Goal: Find specific page/section: Find specific page/section

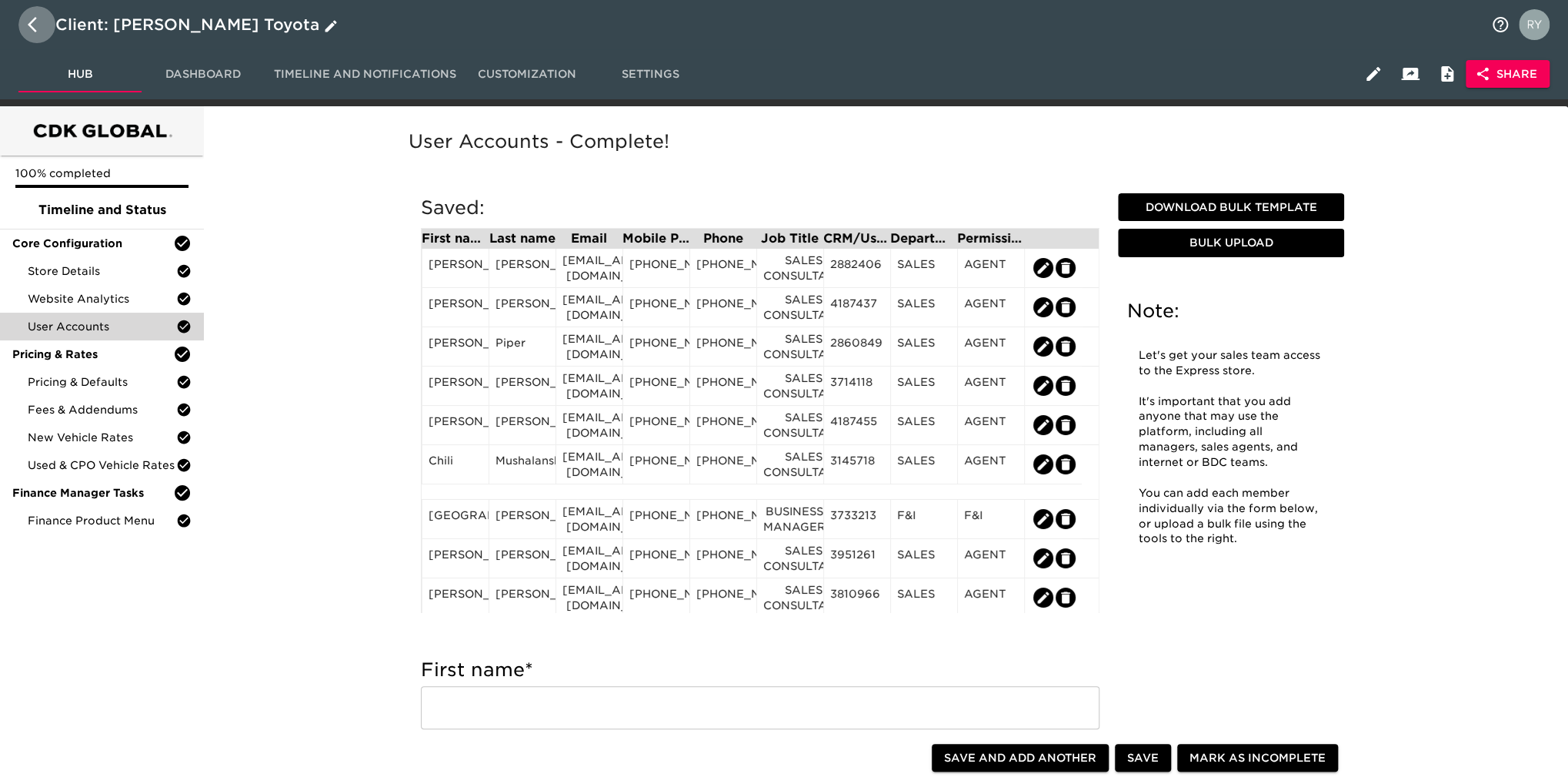
click at [37, 24] on icon "button" at bounding box center [37, 24] width 18 height 18
select select "10"
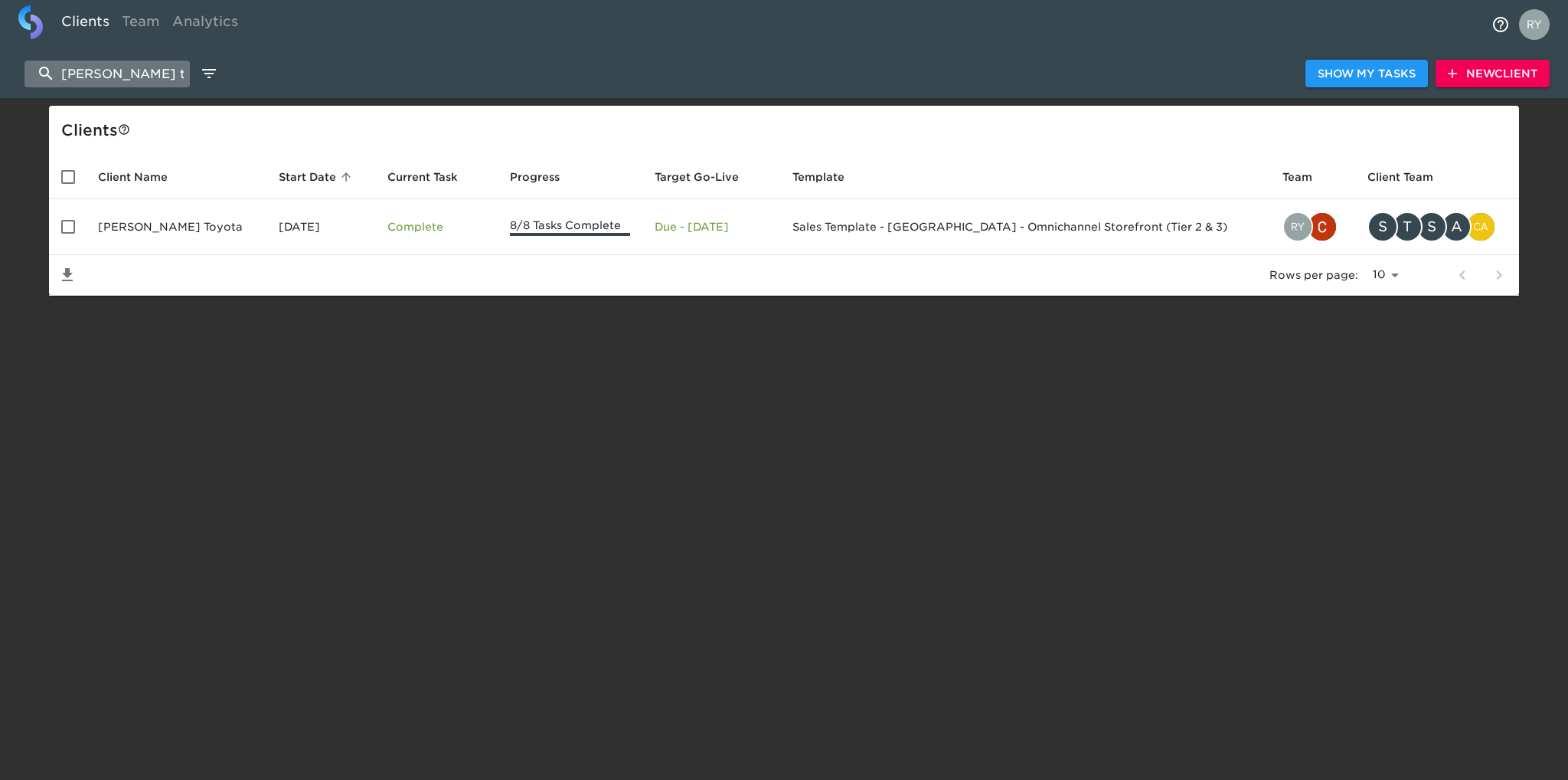
click at [147, 80] on input "[PERSON_NAME] toy" at bounding box center [106, 74] width 165 height 27
type input "h"
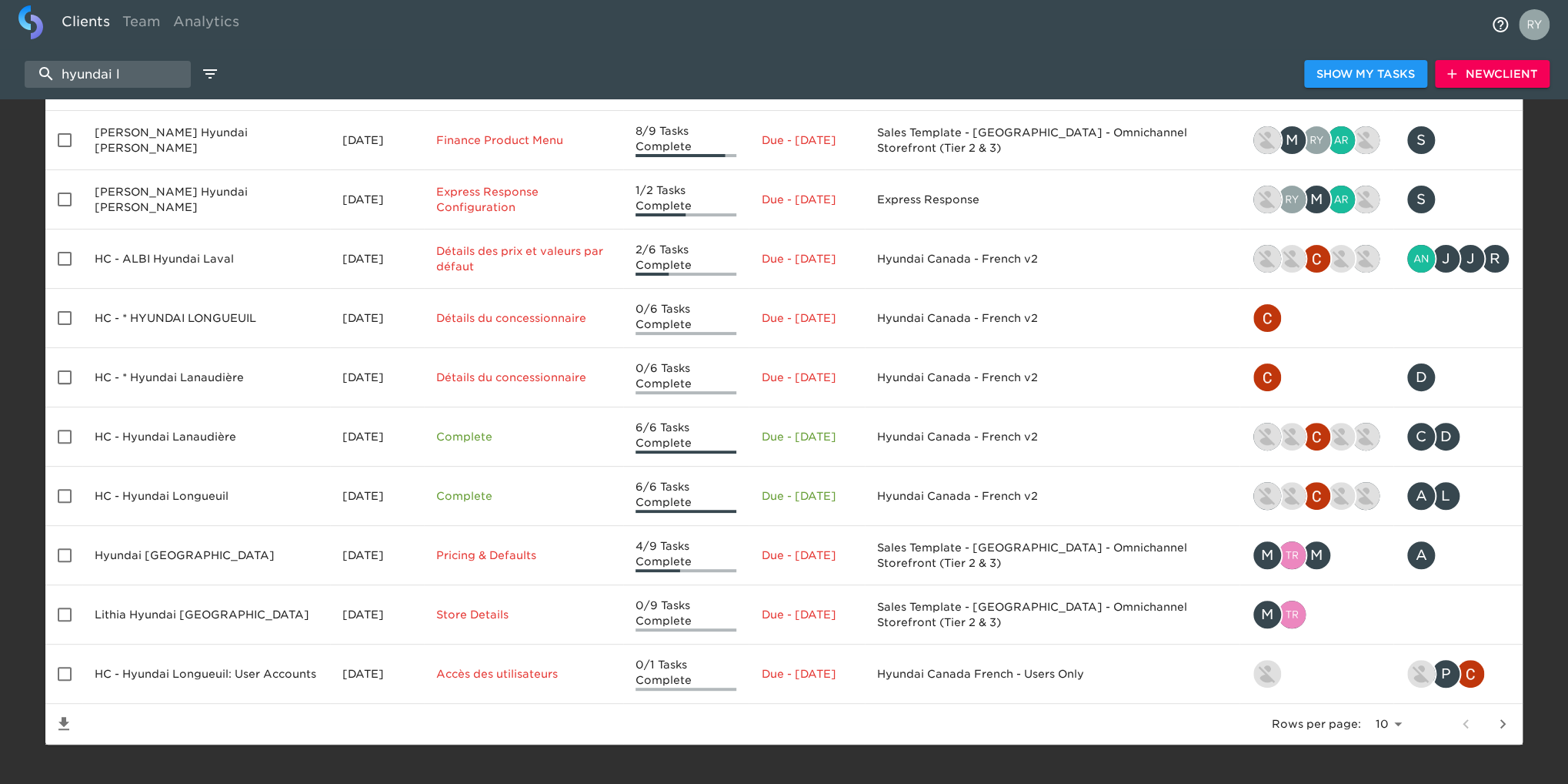
scroll to position [113, 0]
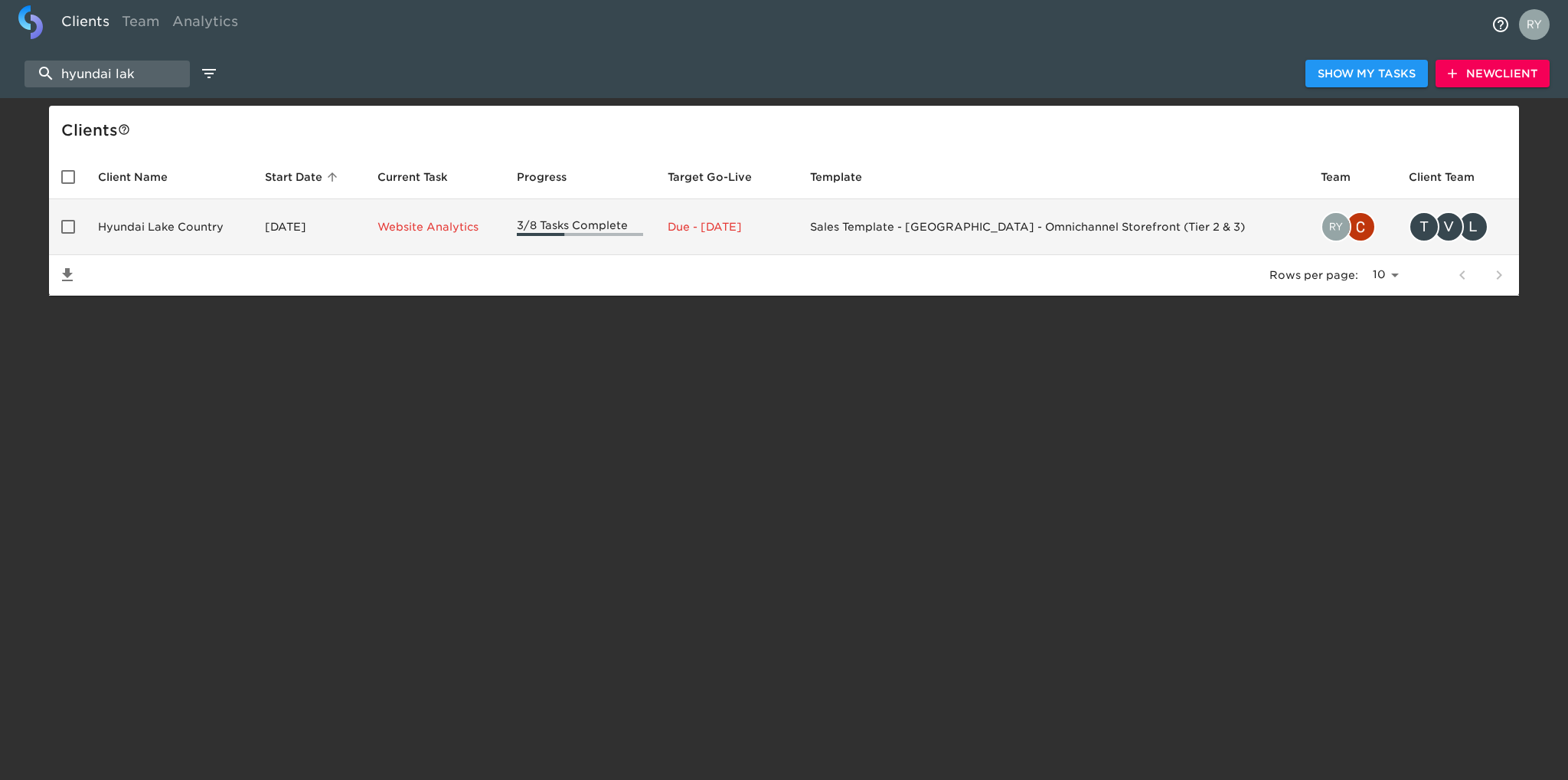
type input "hyundai lak"
click at [179, 227] on td "Hyundai Lake Country" at bounding box center [169, 227] width 167 height 56
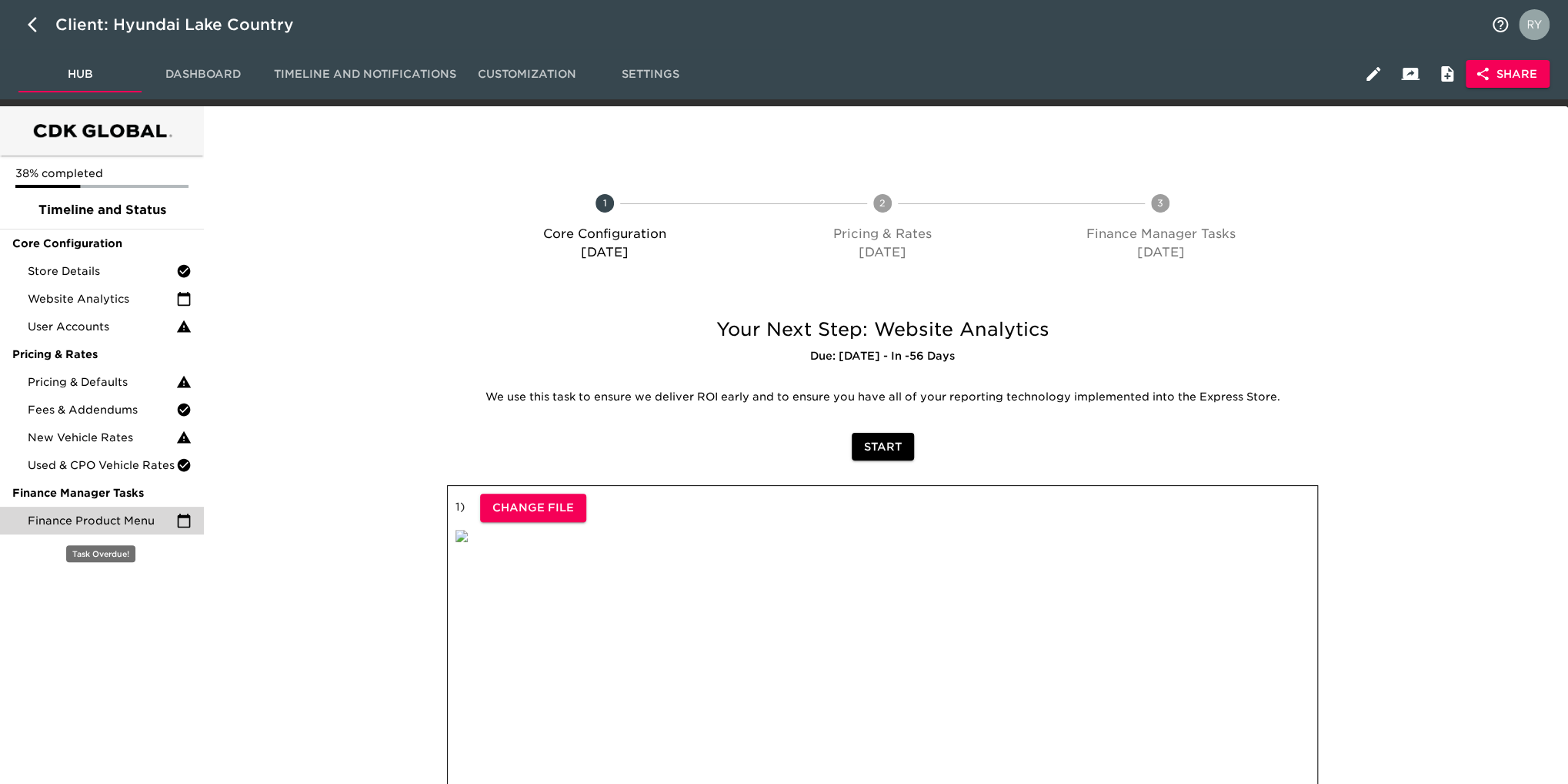
click at [116, 522] on span "Finance Product Menu" at bounding box center [102, 521] width 148 height 16
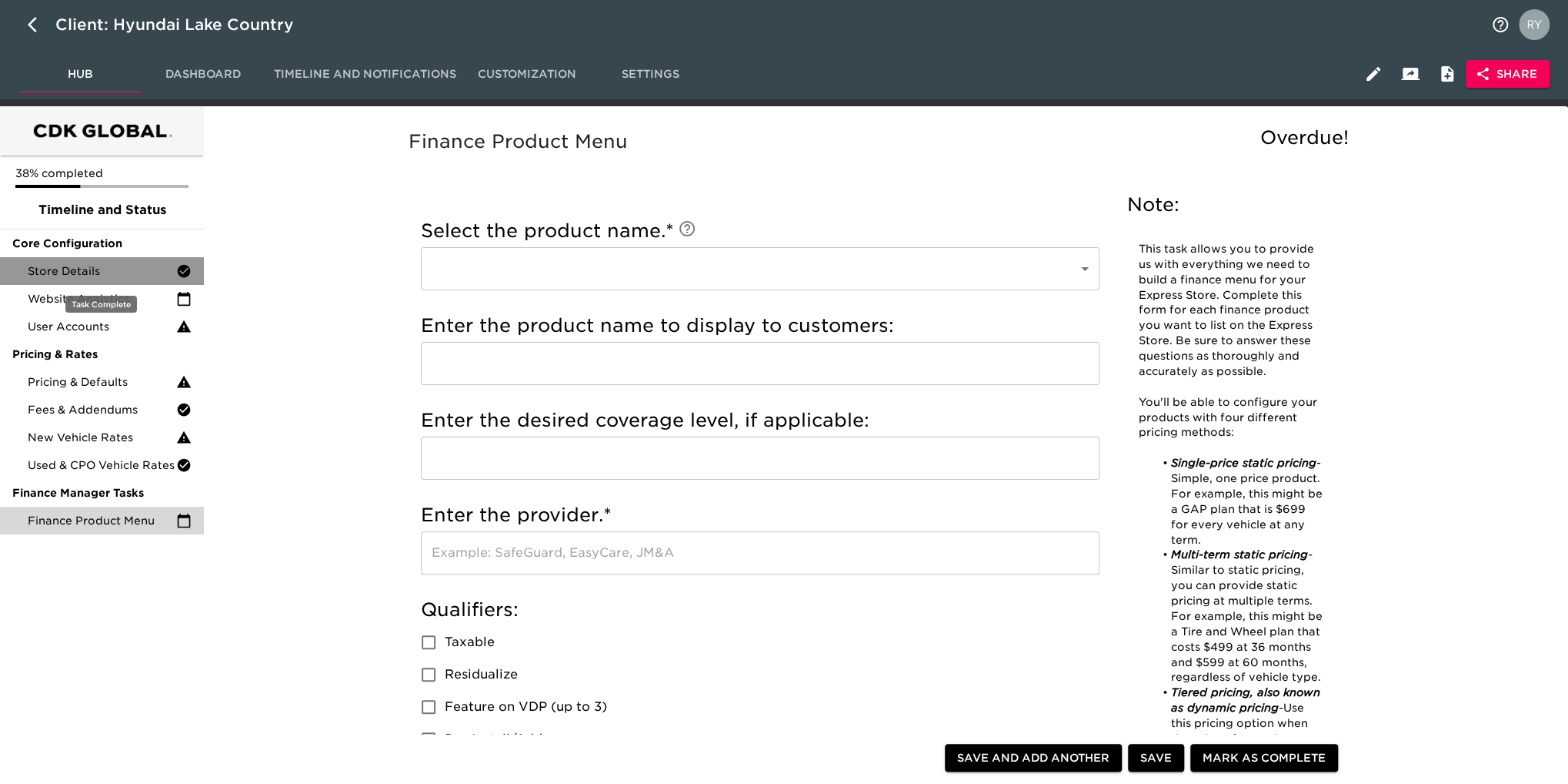
click at [71, 273] on span "Store Details" at bounding box center [102, 271] width 148 height 16
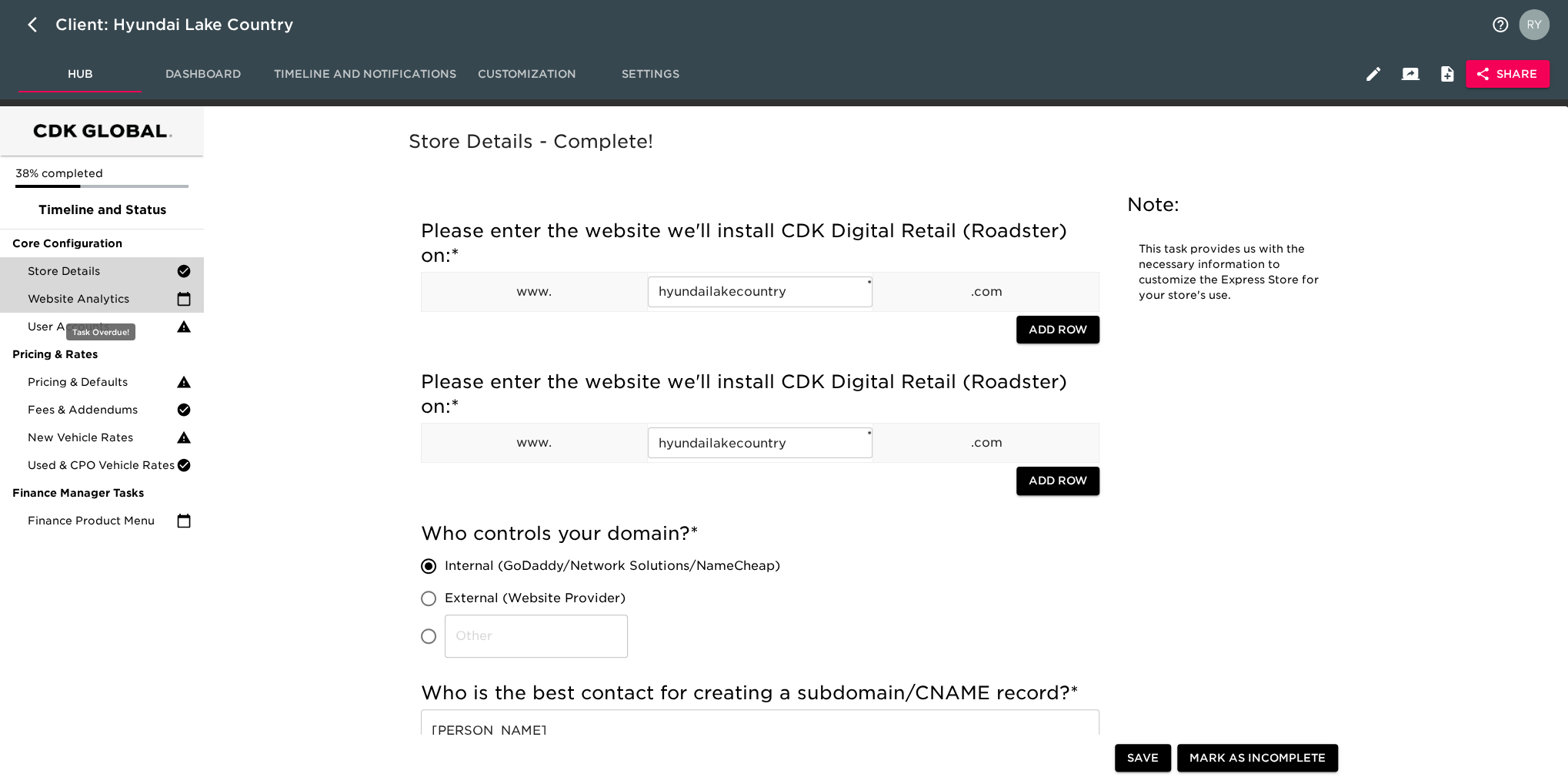
click at [97, 306] on span "Website Analytics" at bounding box center [102, 299] width 148 height 16
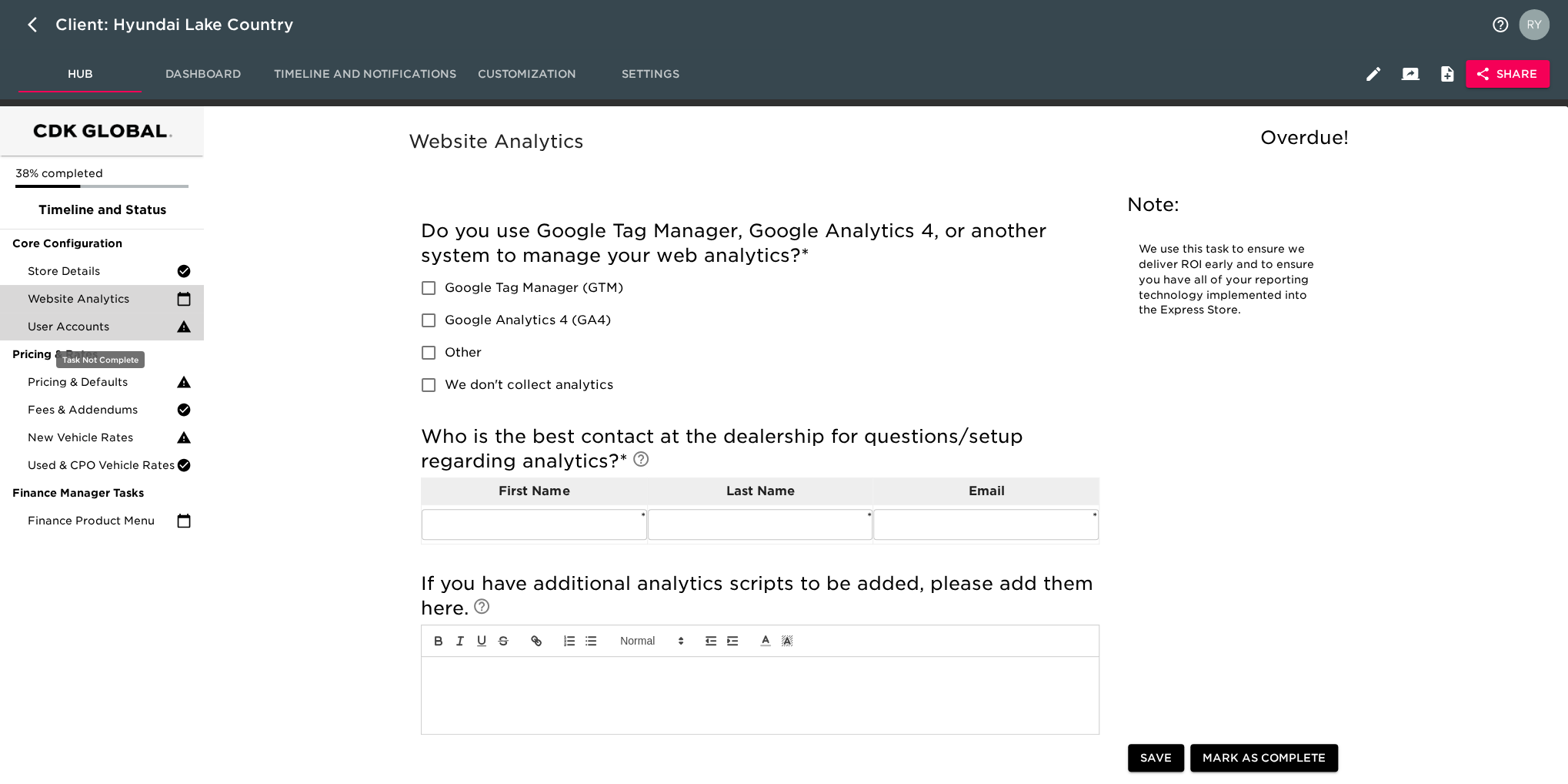
click at [83, 330] on span "User Accounts" at bounding box center [102, 327] width 148 height 16
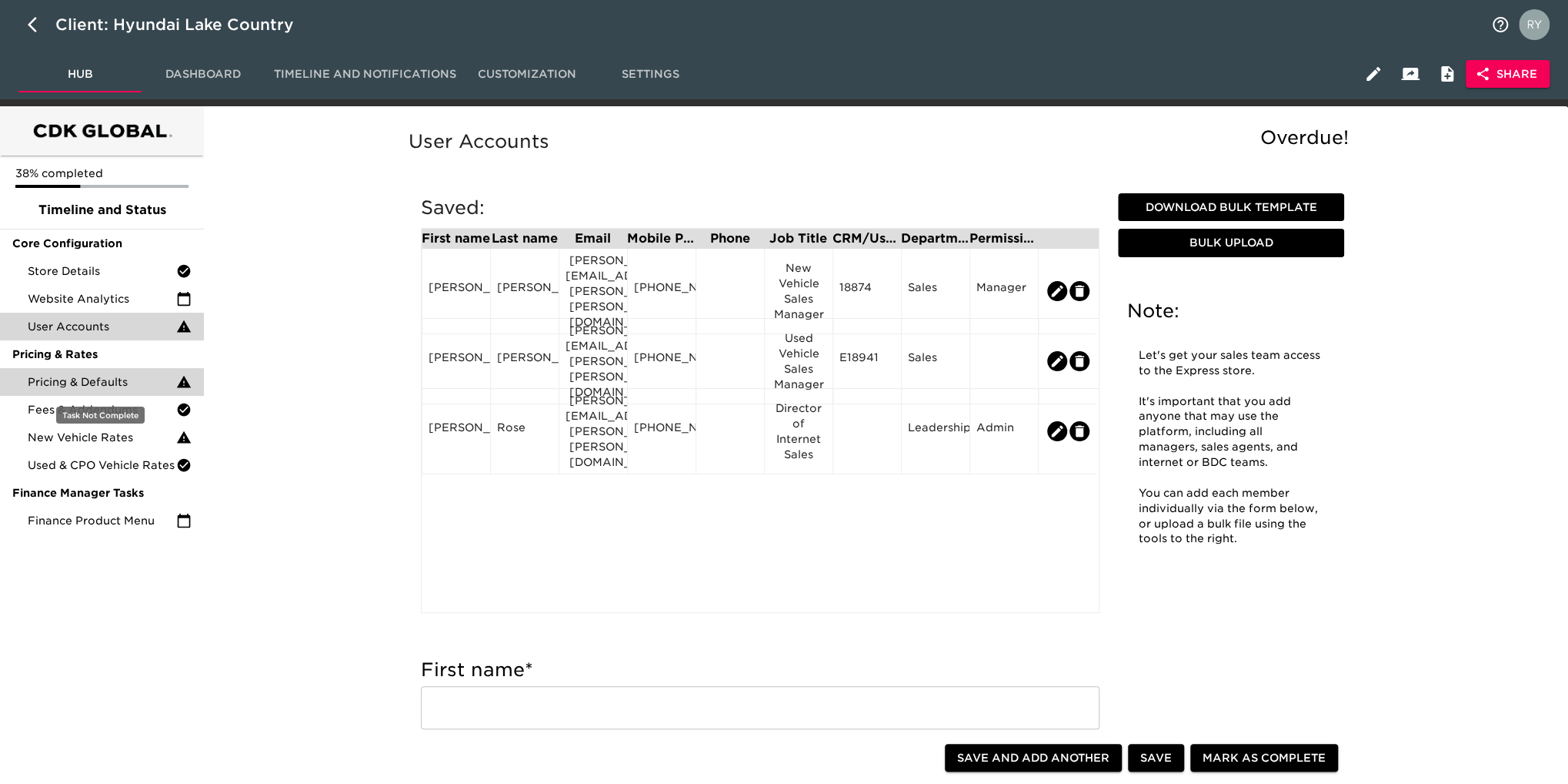
click at [101, 378] on span "Pricing & Defaults" at bounding box center [102, 382] width 148 height 16
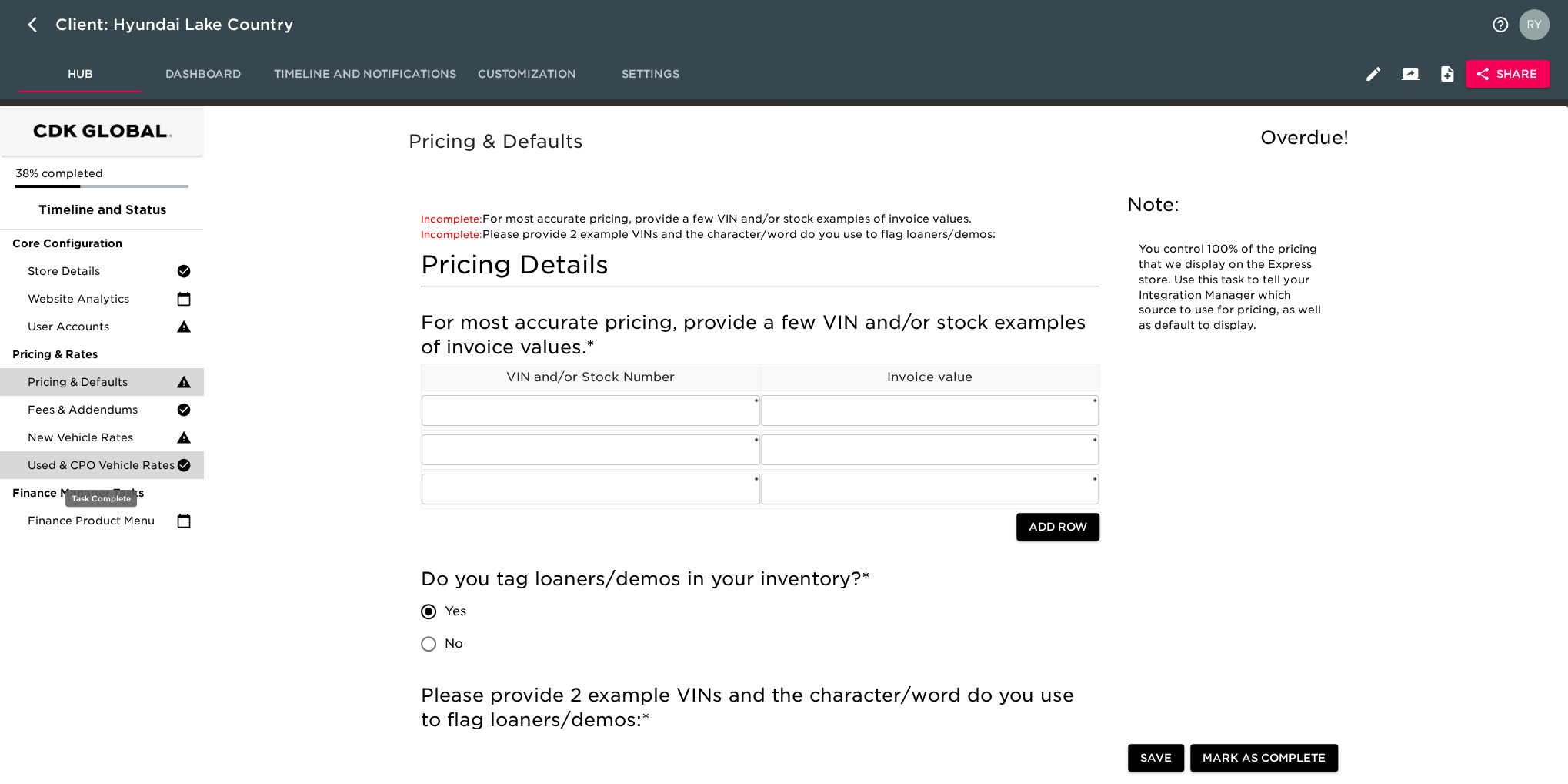
click at [91, 471] on span "Used & CPO Vehicle Rates" at bounding box center [102, 465] width 148 height 16
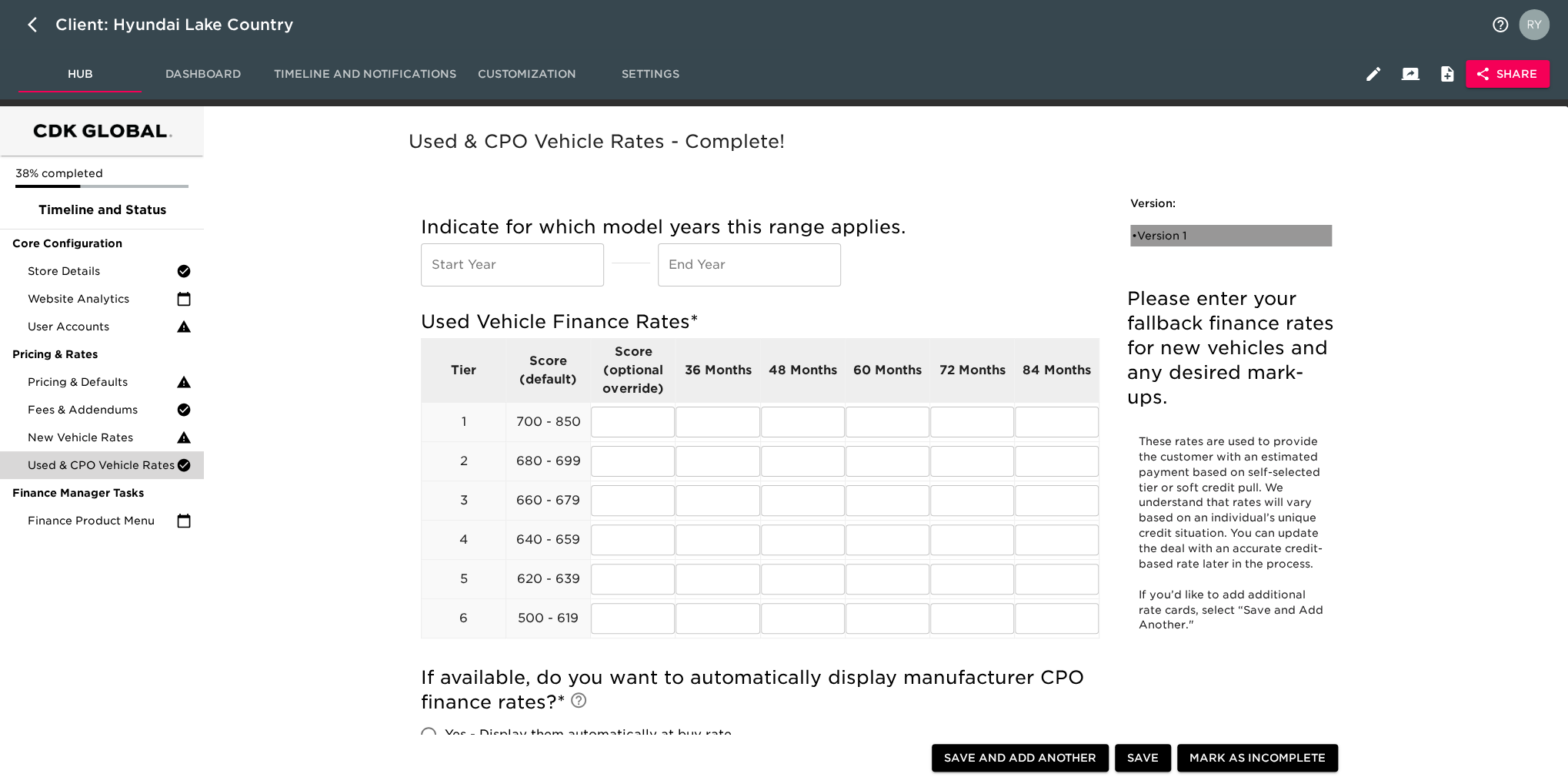
click at [1164, 236] on div "• Version 1" at bounding box center [1220, 236] width 177 height 16
radio input "true"
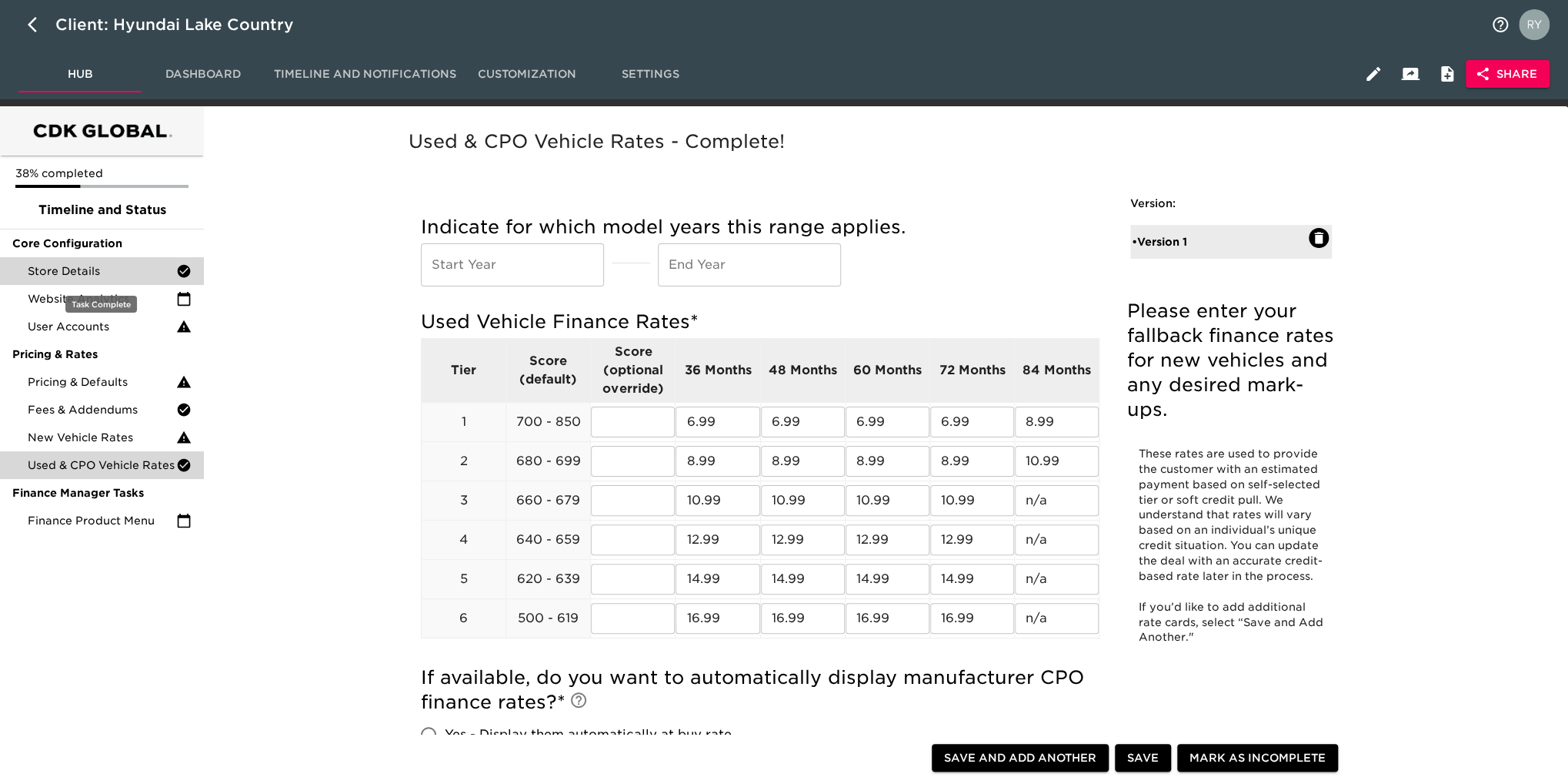
click at [99, 275] on span "Store Details" at bounding box center [102, 271] width 148 height 16
